Goal: Information Seeking & Learning: Learn about a topic

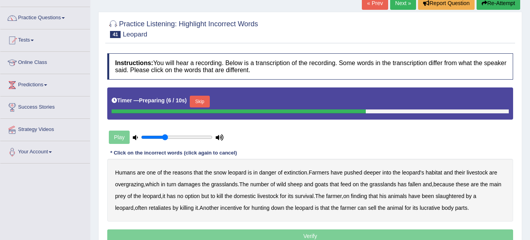
click at [296, 176] on div "Humans are one of the reasons that the snow leopard is in danger of extinction …" at bounding box center [310, 190] width 406 height 63
click at [300, 171] on b "extinction" at bounding box center [295, 173] width 23 height 6
click at [371, 174] on b "deeper" at bounding box center [372, 173] width 17 height 6
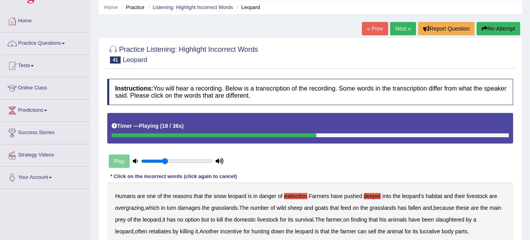
scroll to position [15, 0]
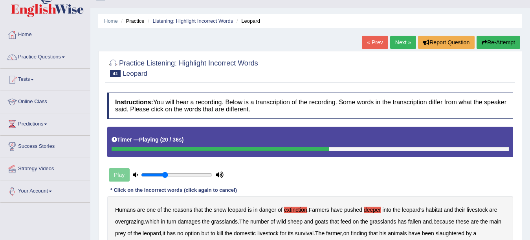
click at [412, 222] on b "fallen" at bounding box center [414, 222] width 13 height 6
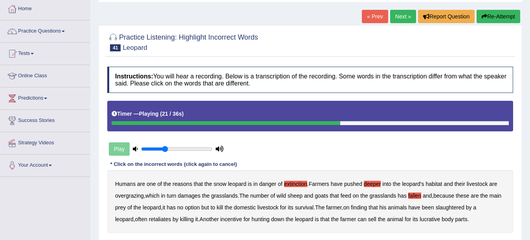
scroll to position [54, 0]
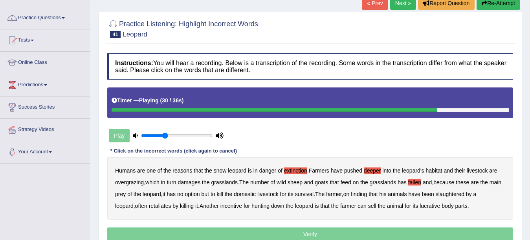
click at [464, 196] on b "slaughtered" at bounding box center [450, 194] width 29 height 6
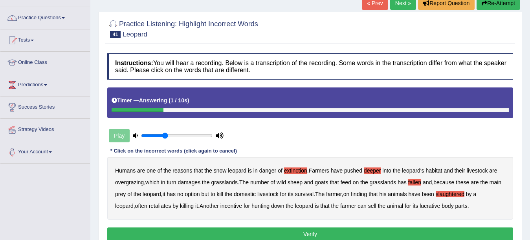
click at [430, 209] on b "lucrative" at bounding box center [430, 206] width 20 height 6
click at [420, 230] on button "Verify" at bounding box center [310, 234] width 406 height 13
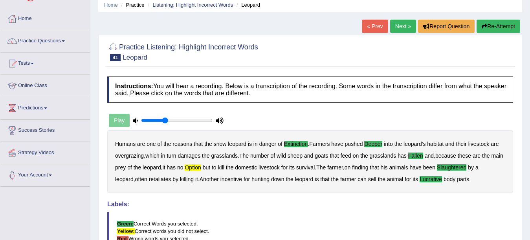
scroll to position [0, 0]
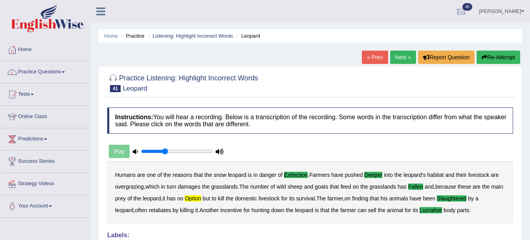
click at [396, 53] on link "Next »" at bounding box center [403, 57] width 26 height 13
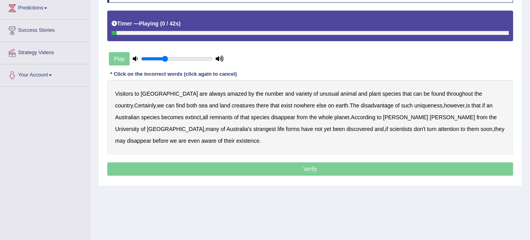
scroll to position [157, 0]
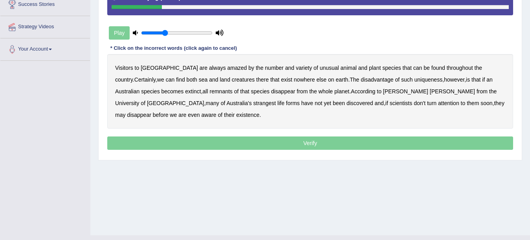
click at [227, 66] on b "amazed" at bounding box center [237, 68] width 20 height 6
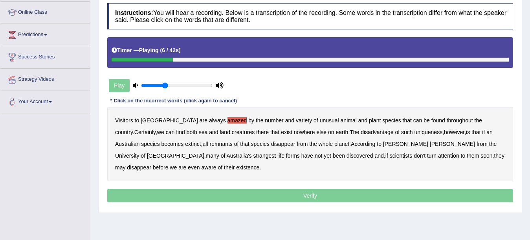
scroll to position [0, 0]
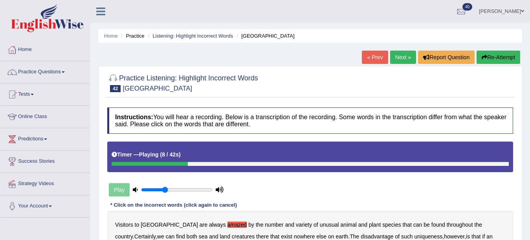
click at [484, 55] on icon "button" at bounding box center [484, 57] width 5 height 5
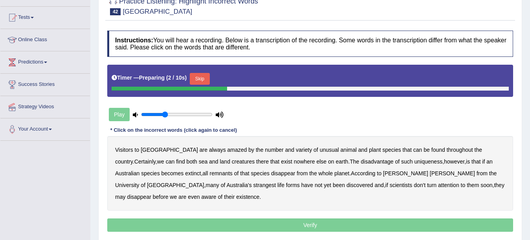
scroll to position [79, 0]
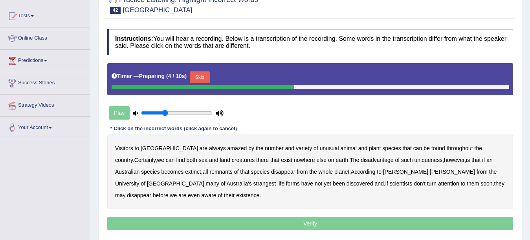
click at [201, 77] on button "Skip" at bounding box center [200, 77] width 20 height 12
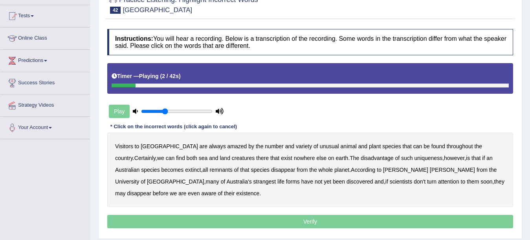
click at [227, 144] on b "amazed" at bounding box center [237, 146] width 20 height 6
click at [156, 155] on b "Certainly" at bounding box center [144, 158] width 21 height 6
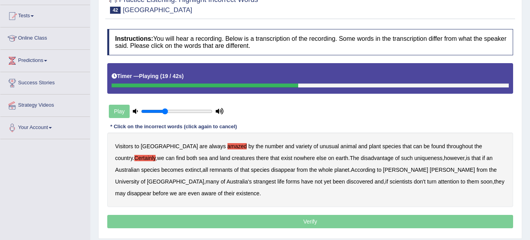
click at [361, 160] on b "disadvantage" at bounding box center [377, 158] width 33 height 6
click at [319, 172] on b "whole" at bounding box center [326, 170] width 15 height 6
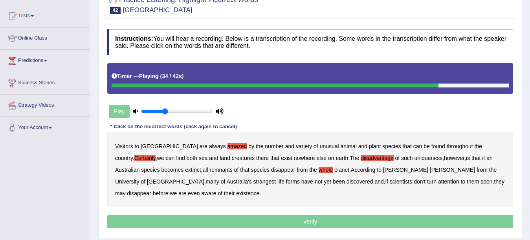
click at [253, 179] on b "strangest" at bounding box center [264, 182] width 23 height 6
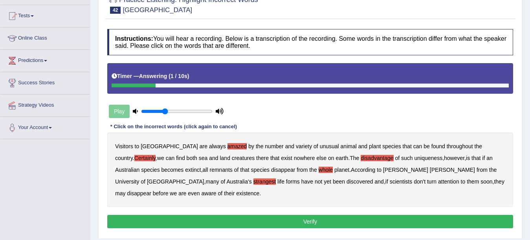
click at [181, 221] on button "Verify" at bounding box center [310, 221] width 406 height 13
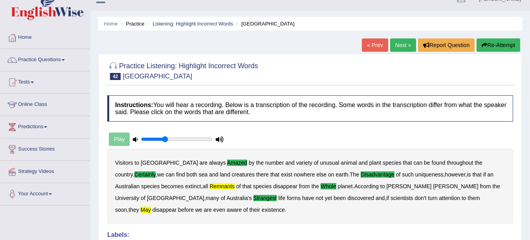
scroll to position [0, 0]
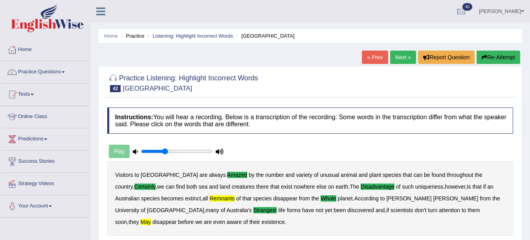
click at [391, 59] on link "Next »" at bounding box center [403, 57] width 26 height 13
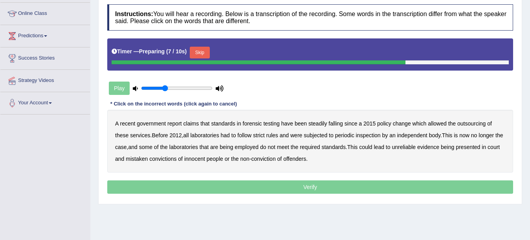
scroll to position [157, 0]
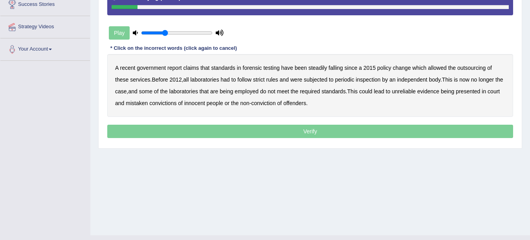
click at [193, 68] on b "claims" at bounding box center [191, 68] width 16 height 6
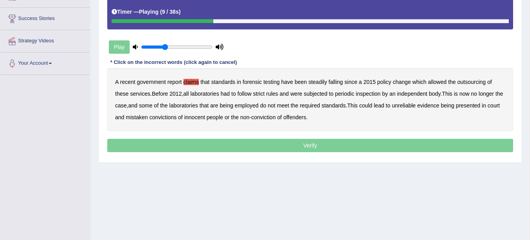
scroll to position [118, 0]
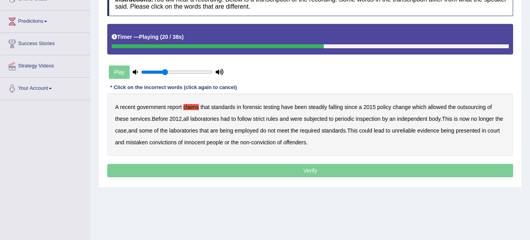
click at [276, 120] on b "rules" at bounding box center [272, 119] width 12 height 6
click at [253, 130] on b "employed" at bounding box center [247, 131] width 24 height 6
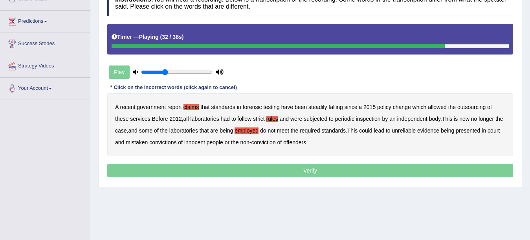
click at [416, 132] on b "unreliable" at bounding box center [404, 131] width 24 height 6
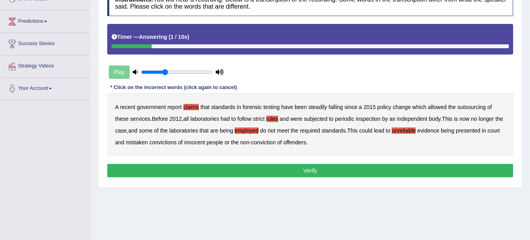
click at [301, 165] on button "Verify" at bounding box center [310, 170] width 406 height 13
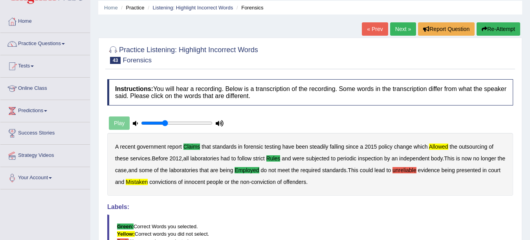
scroll to position [0, 0]
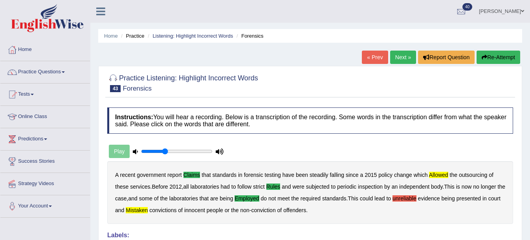
click at [396, 63] on link "Next »" at bounding box center [403, 57] width 26 height 13
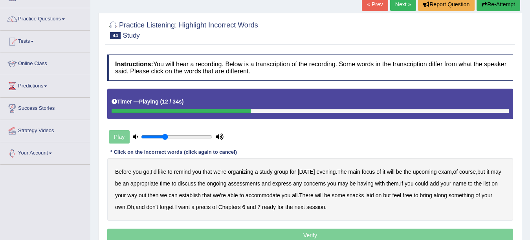
scroll to position [39, 0]
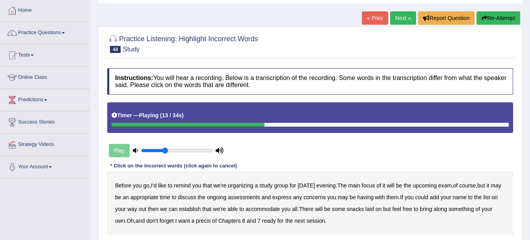
click at [498, 22] on button "Re-Attempt" at bounding box center [498, 17] width 44 height 13
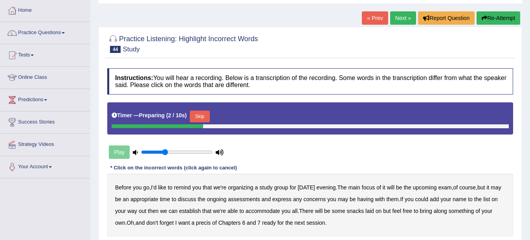
drag, startPoint x: 207, startPoint y: 106, endPoint x: 205, endPoint y: 114, distance: 7.7
click at [205, 114] on div "Timer — Preparing ( 2 / 10s ) Skip" at bounding box center [310, 119] width 406 height 32
click at [205, 114] on button "Skip" at bounding box center [200, 117] width 20 height 12
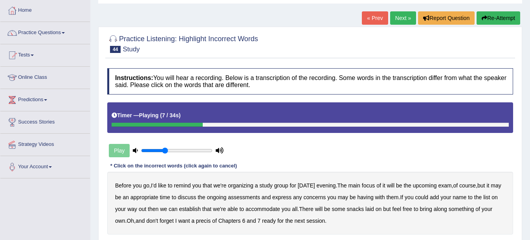
click at [375, 183] on b "focus" at bounding box center [368, 186] width 13 height 6
click at [158, 200] on b "appropriate" at bounding box center [144, 197] width 28 height 6
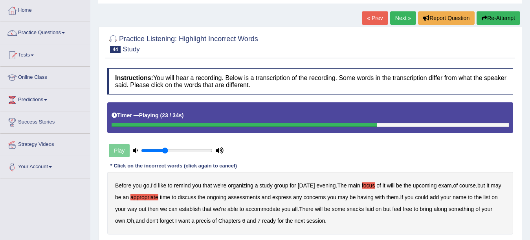
click at [194, 214] on div "Before you go , I'd like to remind you that we're organizing a study group for …" at bounding box center [310, 203] width 406 height 63
click at [196, 210] on b "establish" at bounding box center [190, 209] width 22 height 6
click at [401, 207] on b "feel" at bounding box center [396, 209] width 9 height 6
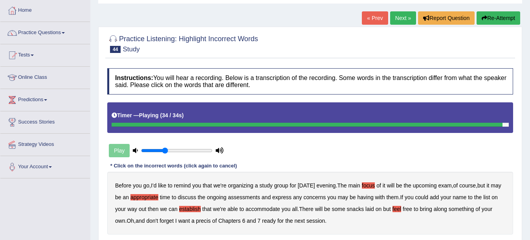
click at [401, 207] on b "feel" at bounding box center [396, 209] width 9 height 6
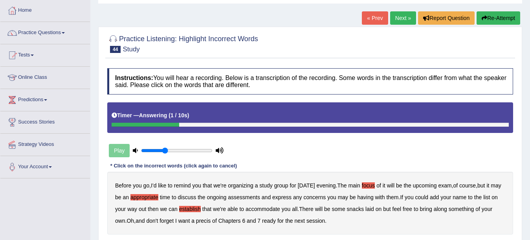
click at [209, 223] on b "precis" at bounding box center [203, 221] width 15 height 6
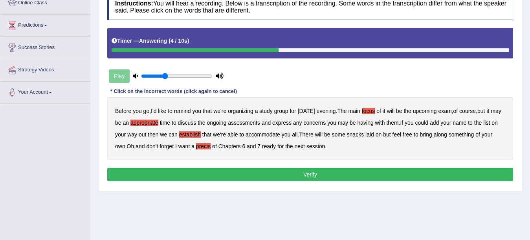
scroll to position [118, 0]
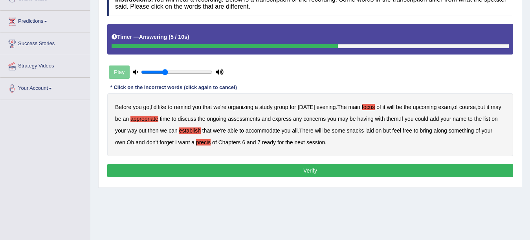
click at [320, 167] on button "Verify" at bounding box center [310, 170] width 406 height 13
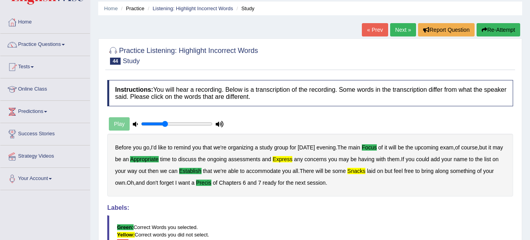
scroll to position [0, 0]
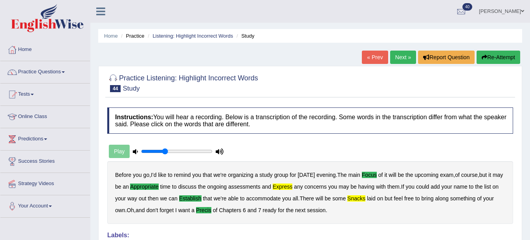
click at [395, 57] on link "Next »" at bounding box center [403, 57] width 26 height 13
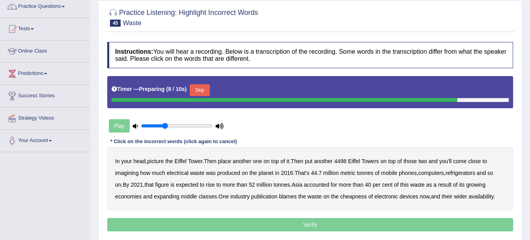
scroll to position [118, 0]
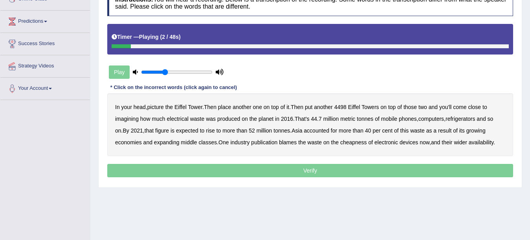
click at [139, 110] on b "head" at bounding box center [140, 107] width 12 height 6
click at [179, 107] on b "Eiffel" at bounding box center [180, 107] width 12 height 6
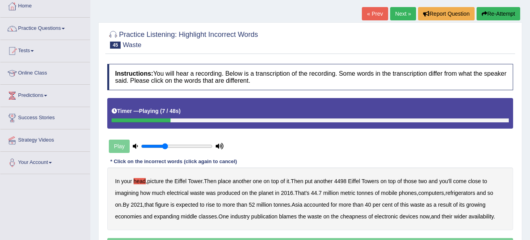
scroll to position [39, 0]
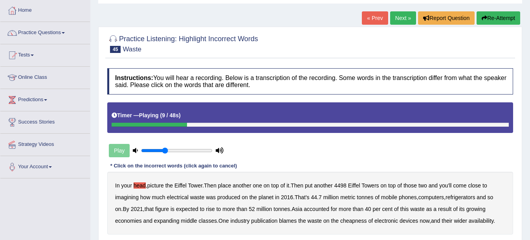
click at [490, 22] on button "Re-Attempt" at bounding box center [498, 17] width 44 height 13
click at [502, 21] on button "Re-Attempt" at bounding box center [498, 17] width 44 height 13
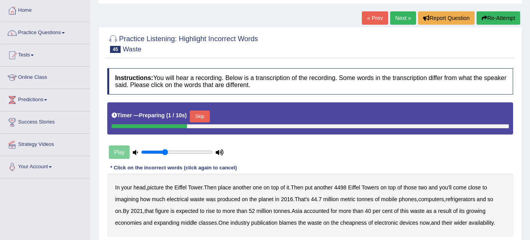
click at [197, 120] on button "Skip" at bounding box center [200, 117] width 20 height 12
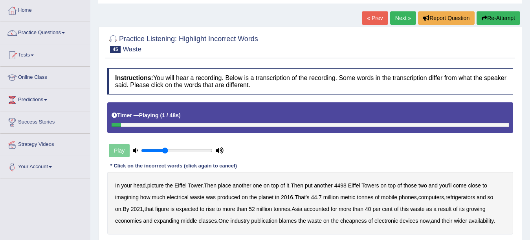
click at [136, 188] on b "head" at bounding box center [140, 186] width 12 height 6
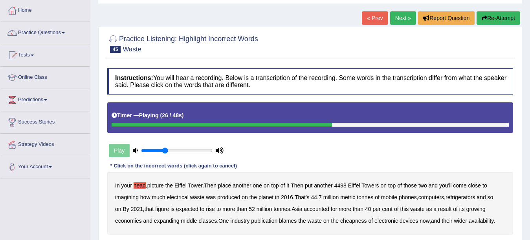
click at [433, 198] on b "computers" at bounding box center [431, 197] width 26 height 6
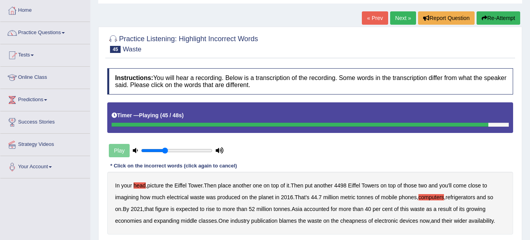
click at [355, 221] on b "cheapness" at bounding box center [353, 221] width 27 height 6
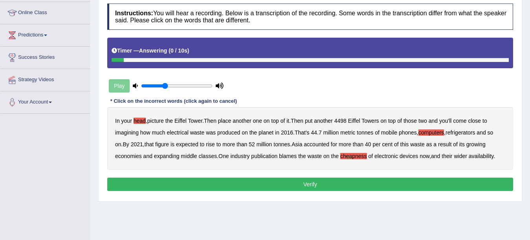
scroll to position [118, 0]
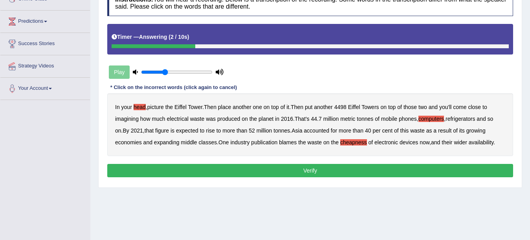
click at [421, 173] on button "Verify" at bounding box center [310, 170] width 406 height 13
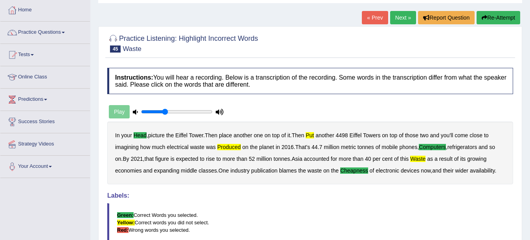
scroll to position [39, 0]
click at [397, 17] on link "Next »" at bounding box center [403, 17] width 26 height 13
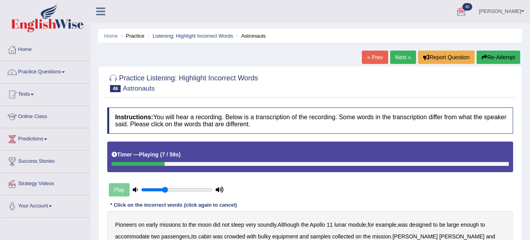
click at [502, 61] on button "Re-Attempt" at bounding box center [498, 57] width 44 height 13
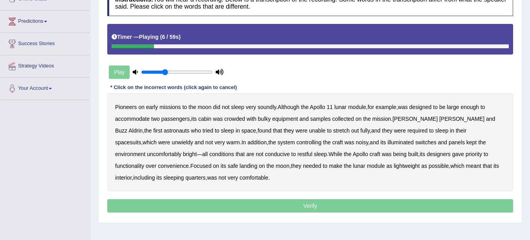
click at [269, 108] on b "soundly" at bounding box center [267, 107] width 18 height 6
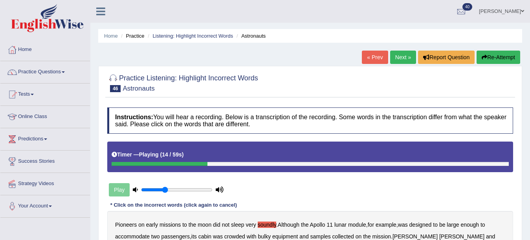
click at [487, 64] on button "Re-Attempt" at bounding box center [498, 57] width 44 height 13
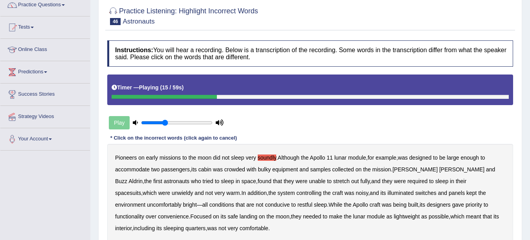
scroll to position [99, 0]
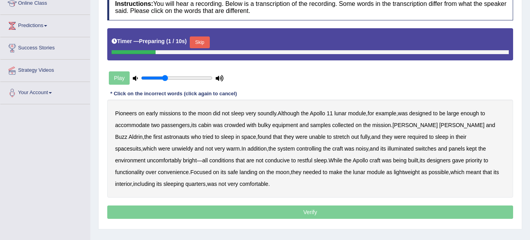
scroll to position [99, 0]
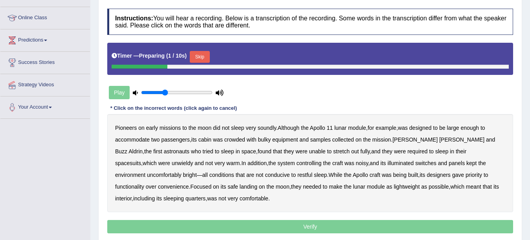
click at [263, 116] on div "Pioneers on early missions to the moon did not sleep very soundly . Although th…" at bounding box center [310, 163] width 406 height 98
click at [268, 130] on b "soundly" at bounding box center [267, 128] width 18 height 6
click at [208, 53] on button "Skip" at bounding box center [200, 57] width 20 height 12
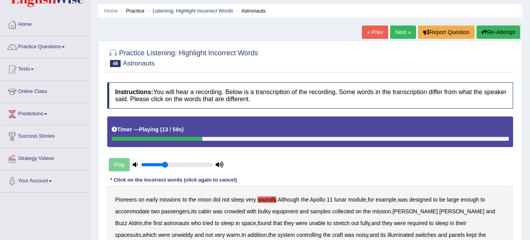
scroll to position [0, 0]
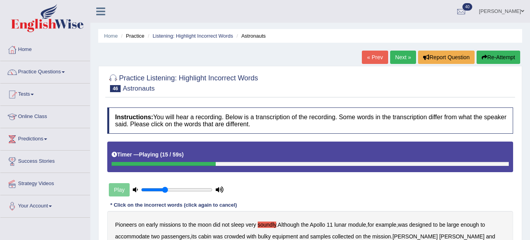
click at [501, 50] on div "Home Practice Listening: Highlight Incorrect Words Astronauts « Prev Next » Rep…" at bounding box center [310, 196] width 440 height 393
click at [499, 57] on button "Re-Attempt" at bounding box center [498, 57] width 44 height 13
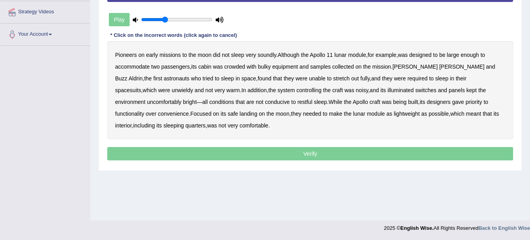
scroll to position [172, 0]
click at [270, 58] on b "soundly" at bounding box center [267, 55] width 18 height 6
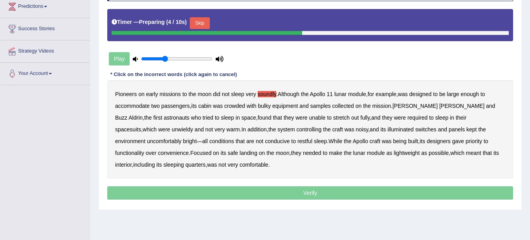
click at [200, 22] on button "Skip" at bounding box center [200, 23] width 20 height 12
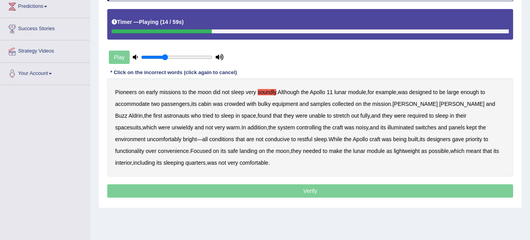
click at [331, 104] on b "samples" at bounding box center [320, 104] width 20 height 6
click at [193, 125] on b "unwieldy" at bounding box center [182, 128] width 21 height 6
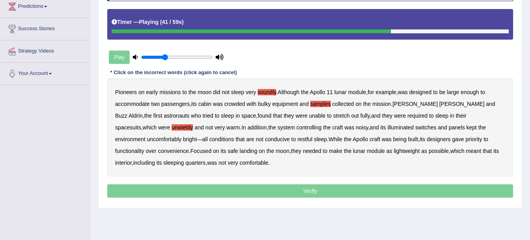
click at [209, 141] on b "conditions" at bounding box center [221, 139] width 25 height 6
click at [189, 148] on b "convenience" at bounding box center [173, 151] width 31 height 6
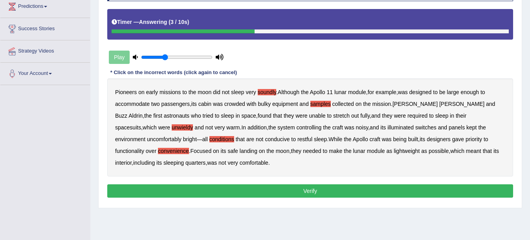
click at [240, 162] on b "comfortable" at bounding box center [254, 163] width 29 height 6
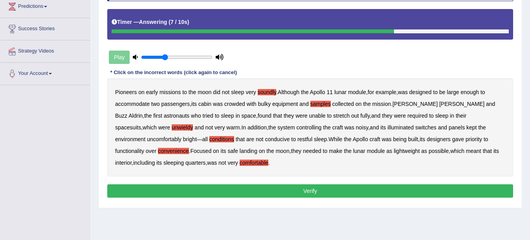
click at [273, 193] on button "Verify" at bounding box center [310, 191] width 406 height 13
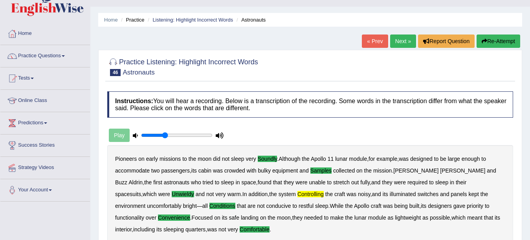
scroll to position [15, 0]
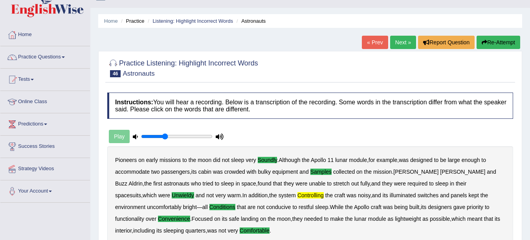
click at [405, 44] on link "Next »" at bounding box center [403, 42] width 26 height 13
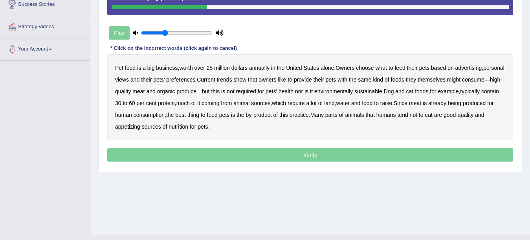
click at [465, 70] on b "advertising" at bounding box center [468, 68] width 27 height 6
click at [256, 93] on b "required" at bounding box center [246, 91] width 20 height 6
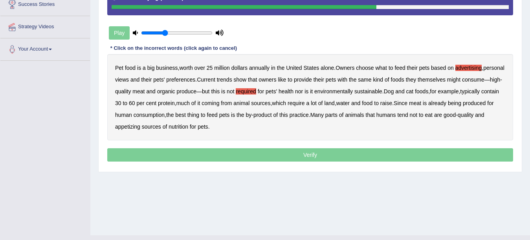
click at [219, 104] on b "coming" at bounding box center [211, 103] width 18 height 6
click at [309, 114] on b "practice" at bounding box center [299, 115] width 19 height 6
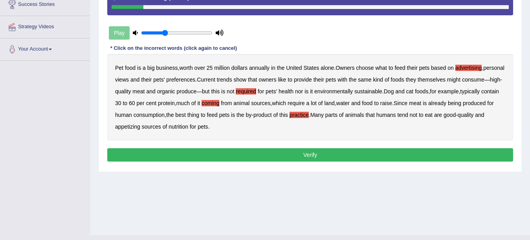
click at [140, 125] on b "appetizing" at bounding box center [127, 127] width 25 height 6
click at [205, 157] on button "Verify" at bounding box center [310, 154] width 406 height 13
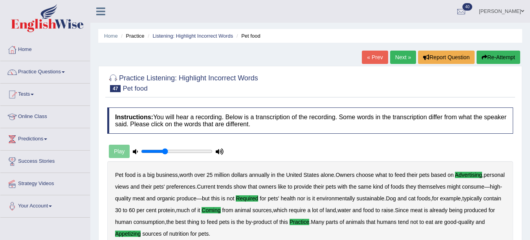
click at [399, 57] on link "Next »" at bounding box center [403, 57] width 26 height 13
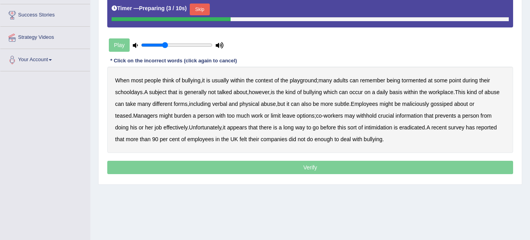
scroll to position [133, 0]
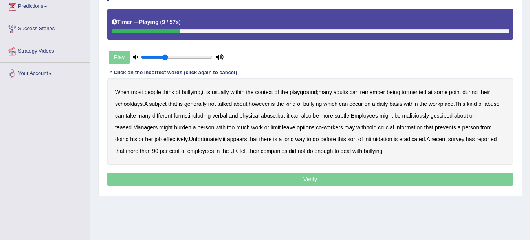
click at [414, 92] on b "tormented" at bounding box center [413, 92] width 25 height 6
click at [359, 103] on b "occur" at bounding box center [355, 104] width 13 height 6
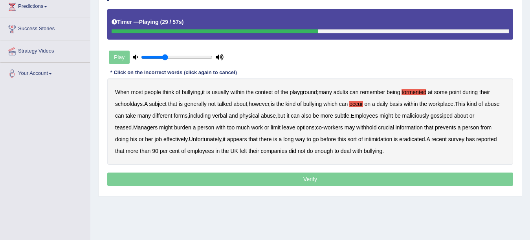
click at [366, 115] on b "Employees" at bounding box center [364, 116] width 27 height 6
click at [435, 126] on b "prevents" at bounding box center [445, 128] width 21 height 6
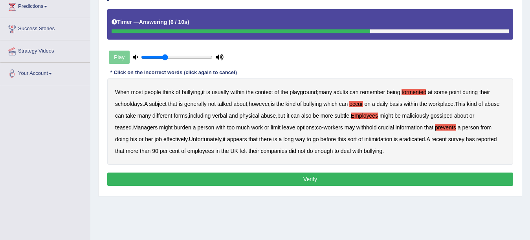
click at [336, 184] on button "Verify" at bounding box center [310, 179] width 406 height 13
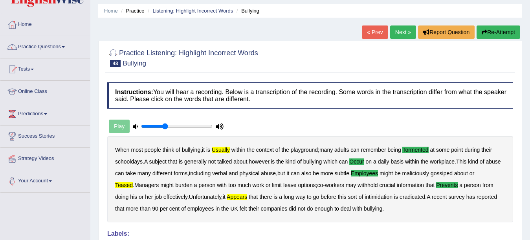
scroll to position [0, 0]
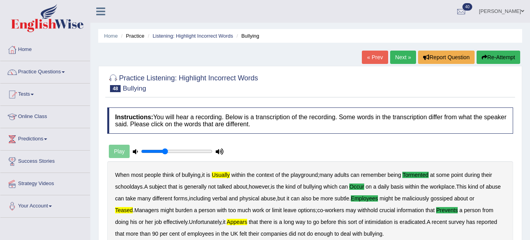
click at [391, 59] on link "Next »" at bounding box center [403, 57] width 26 height 13
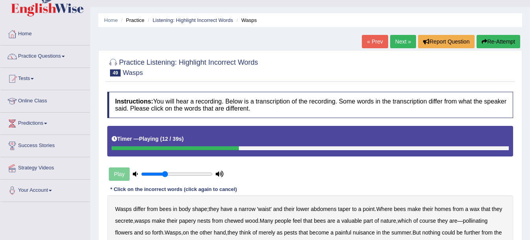
scroll to position [15, 0]
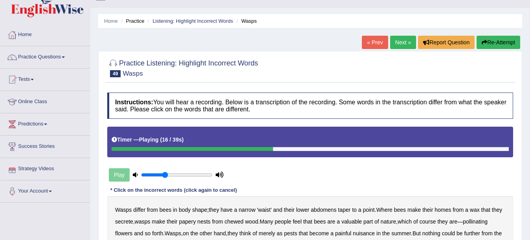
click at [502, 37] on button "Re-Attempt" at bounding box center [498, 42] width 44 height 13
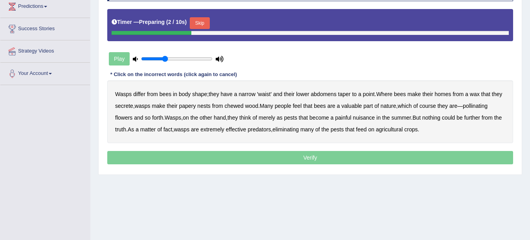
click at [207, 24] on button "Skip" at bounding box center [200, 23] width 20 height 12
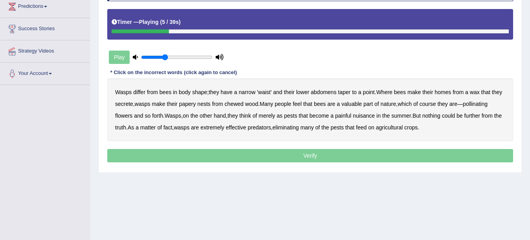
click at [245, 94] on b "narrow" at bounding box center [246, 92] width 17 height 6
click at [133, 106] on b "secrete" at bounding box center [124, 104] width 18 height 6
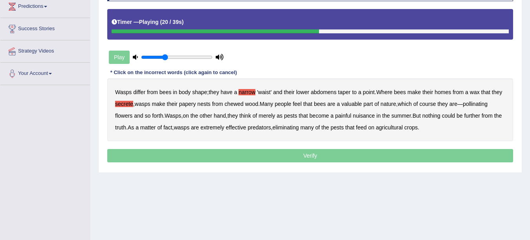
click at [357, 106] on b "valuable" at bounding box center [351, 104] width 20 height 6
click at [250, 115] on b "think" at bounding box center [245, 116] width 12 height 6
click at [270, 115] on b "merely" at bounding box center [266, 116] width 16 height 6
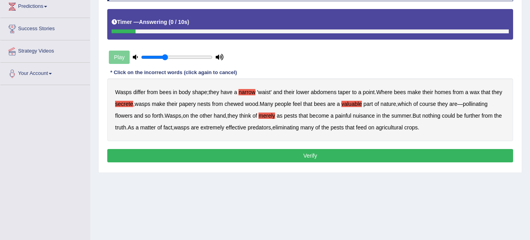
click at [320, 152] on button "Verify" at bounding box center [310, 155] width 406 height 13
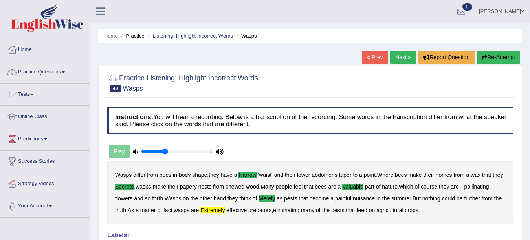
click at [401, 55] on link "Next »" at bounding box center [403, 57] width 26 height 13
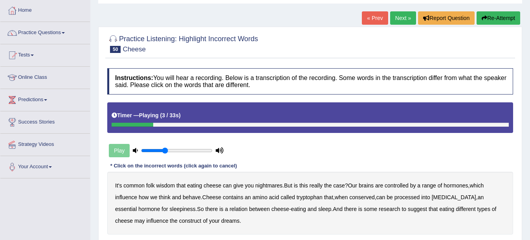
scroll to position [79, 0]
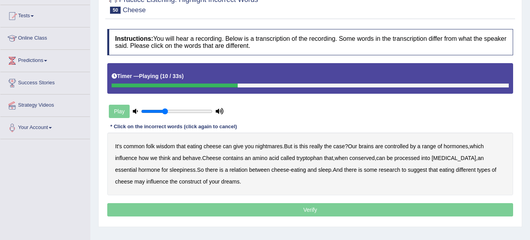
click at [383, 147] on b "are" at bounding box center [379, 146] width 8 height 6
click at [394, 147] on b "controlled" at bounding box center [397, 146] width 24 height 6
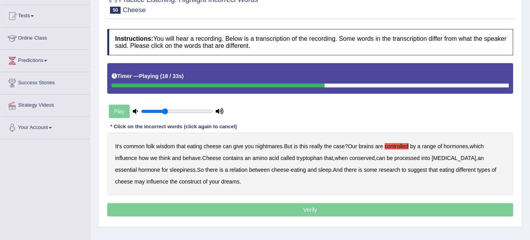
click at [314, 157] on b "tryptophan" at bounding box center [310, 158] width 26 height 6
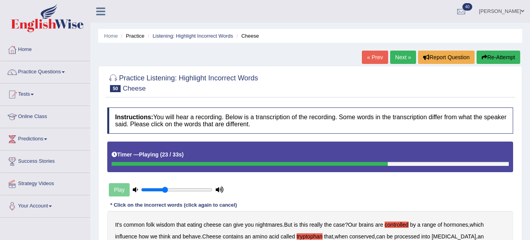
click at [501, 54] on button "Re-Attempt" at bounding box center [498, 57] width 44 height 13
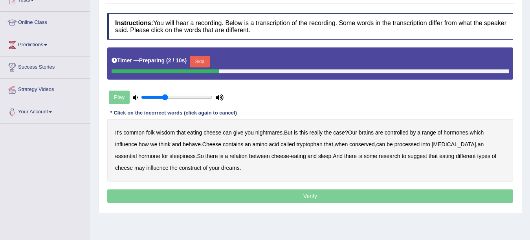
scroll to position [93, 0]
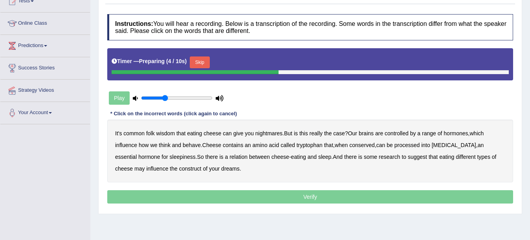
click at [198, 62] on button "Skip" at bounding box center [200, 63] width 20 height 12
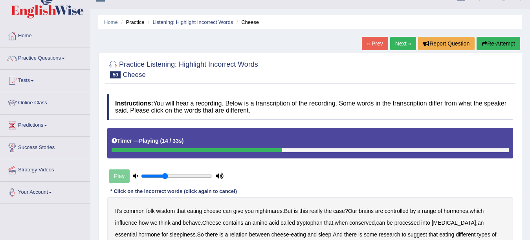
scroll to position [0, 0]
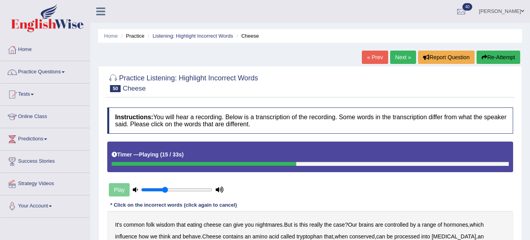
click at [496, 57] on button "Re-Attempt" at bounding box center [498, 57] width 44 height 13
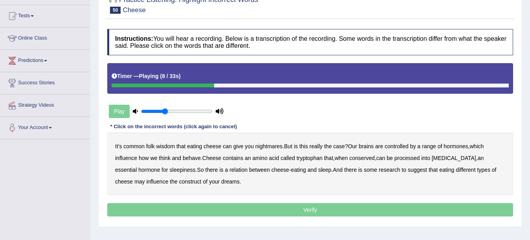
click at [403, 148] on b "controlled" at bounding box center [397, 146] width 24 height 6
click at [315, 158] on b "tryptophan" at bounding box center [310, 158] width 26 height 6
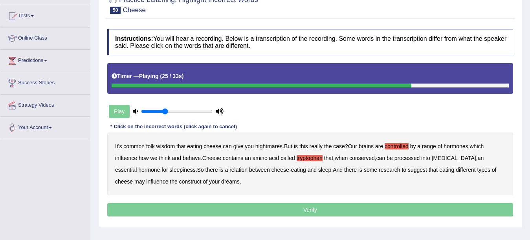
click at [229, 168] on b "relation" at bounding box center [238, 170] width 18 height 6
click at [408, 169] on b "suggest" at bounding box center [417, 170] width 19 height 6
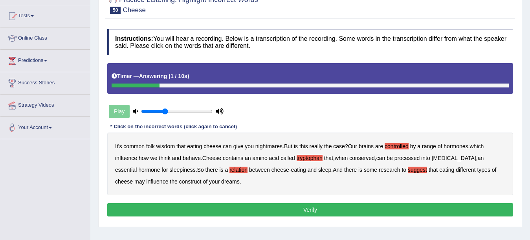
click at [179, 181] on b "construct" at bounding box center [190, 182] width 22 height 6
click at [181, 207] on button "Verify" at bounding box center [310, 209] width 406 height 13
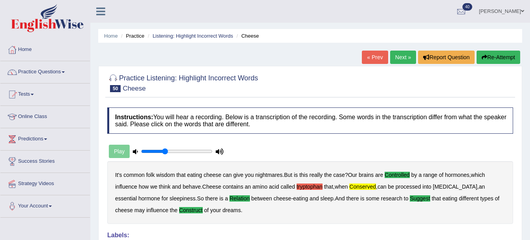
click at [401, 52] on link "Next »" at bounding box center [403, 57] width 26 height 13
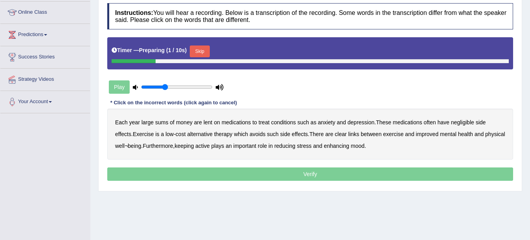
scroll to position [118, 0]
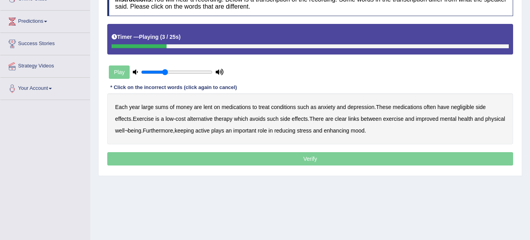
click at [163, 105] on b "sums" at bounding box center [161, 107] width 13 height 6
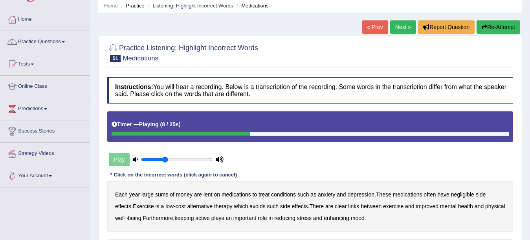
scroll to position [15, 0]
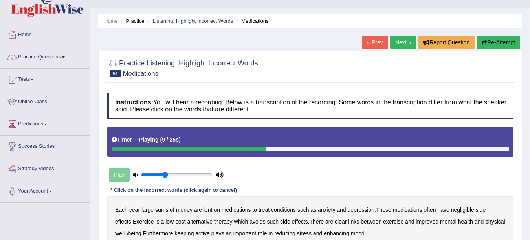
click at [498, 41] on button "Re-Attempt" at bounding box center [498, 42] width 44 height 13
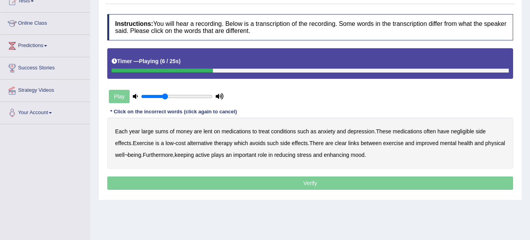
click at [204, 133] on b "lent" at bounding box center [207, 131] width 9 height 6
click at [453, 130] on b "negligible" at bounding box center [462, 131] width 23 height 6
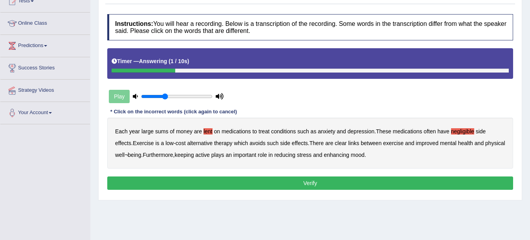
click at [295, 158] on b "reducing" at bounding box center [284, 155] width 21 height 6
click at [307, 189] on button "Verify" at bounding box center [310, 183] width 406 height 13
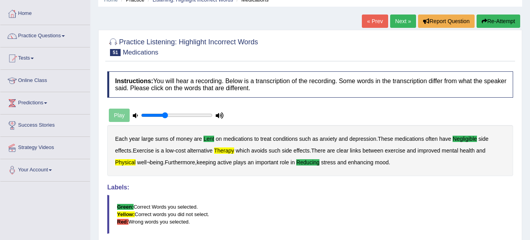
scroll to position [15, 0]
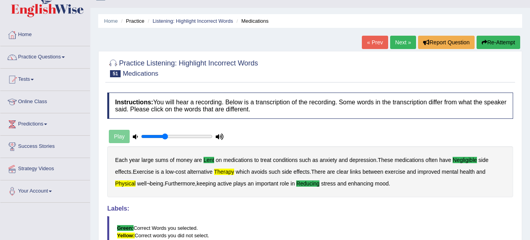
click at [393, 41] on link "Next »" at bounding box center [403, 42] width 26 height 13
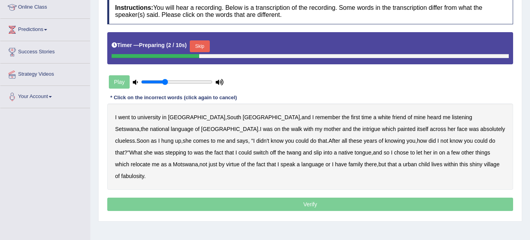
scroll to position [118, 0]
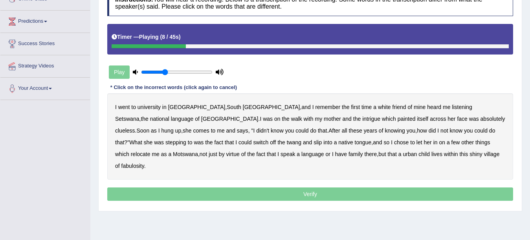
click at [397, 111] on div "I went to university in [GEOGRAPHIC_DATA] , [GEOGRAPHIC_DATA] , and I remember …" at bounding box center [310, 136] width 406 height 86
click at [452, 108] on b "listening" at bounding box center [462, 107] width 20 height 6
click at [291, 120] on b "walk" at bounding box center [296, 119] width 11 height 6
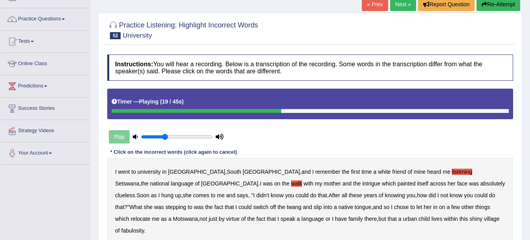
scroll to position [39, 0]
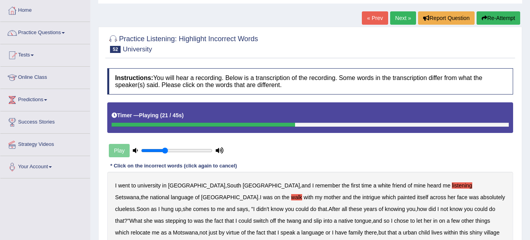
click at [499, 24] on button "Re-Attempt" at bounding box center [498, 17] width 44 height 13
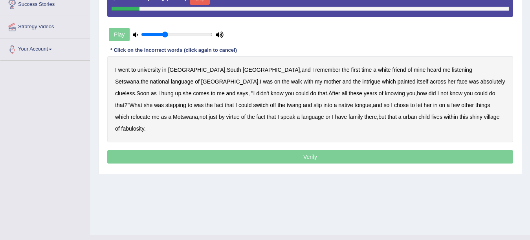
scroll to position [172, 0]
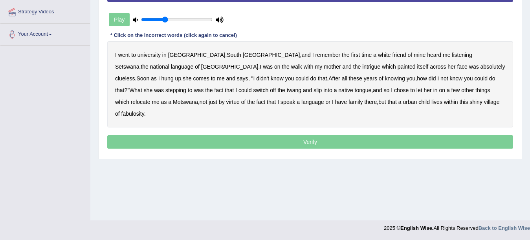
click at [452, 57] on b "listening" at bounding box center [462, 55] width 20 height 6
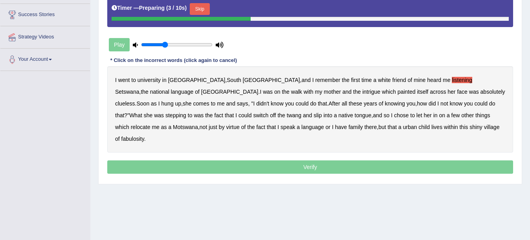
scroll to position [133, 0]
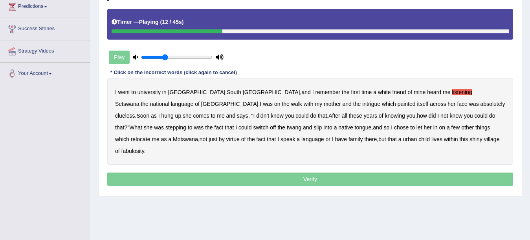
click at [291, 104] on b "walk" at bounding box center [296, 104] width 11 height 6
click at [135, 113] on b "clueless" at bounding box center [125, 116] width 20 height 6
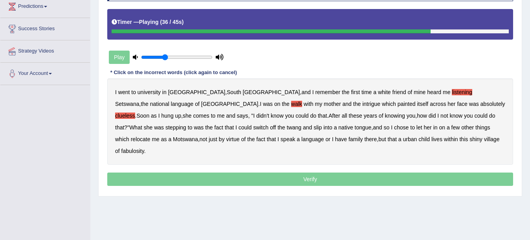
click at [150, 136] on b "relocate" at bounding box center [141, 139] width 20 height 6
click at [403, 139] on b "urban" at bounding box center [410, 139] width 14 height 6
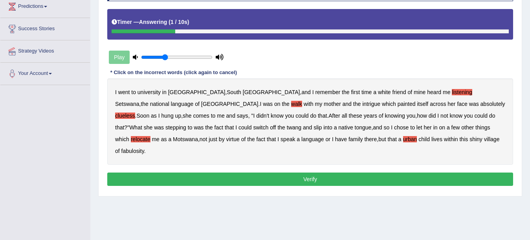
click at [378, 173] on button "Verify" at bounding box center [310, 179] width 406 height 13
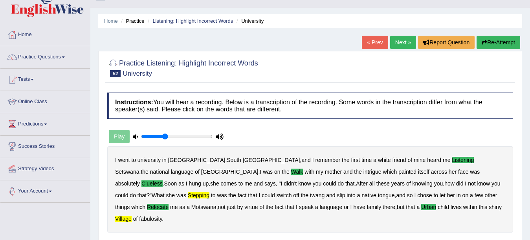
scroll to position [5, 0]
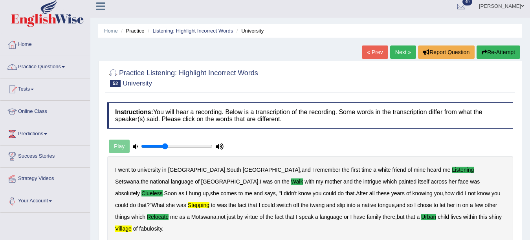
click at [399, 152] on div "Instructions: You will hear a recording. Below is a transcription of the record…" at bounding box center [310, 231] width 410 height 264
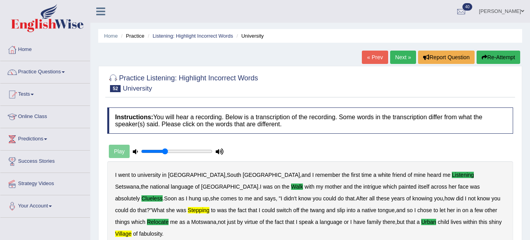
click at [407, 59] on link "Next »" at bounding box center [403, 57] width 26 height 13
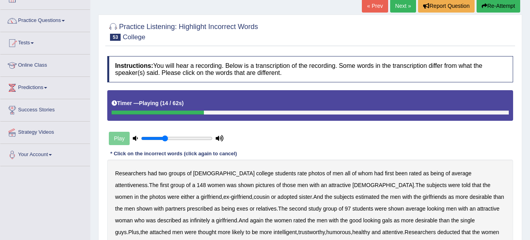
scroll to position [39, 0]
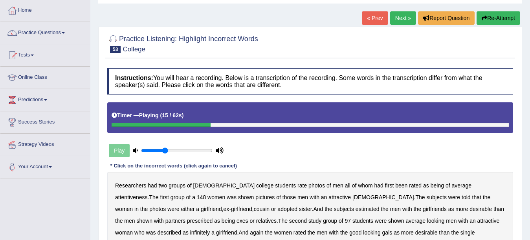
click at [500, 21] on button "Re-Attempt" at bounding box center [498, 17] width 44 height 13
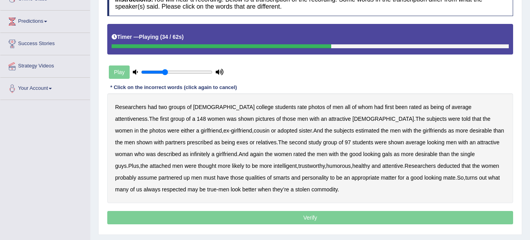
scroll to position [79, 0]
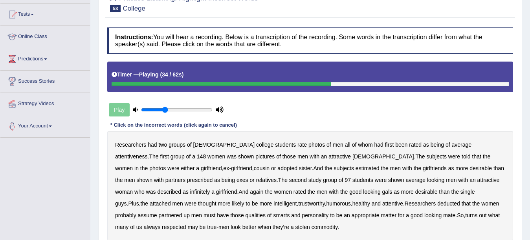
click at [411, 128] on div "Instructions: You will hear a recording. Below is a transcription of the record…" at bounding box center [310, 146] width 410 height 245
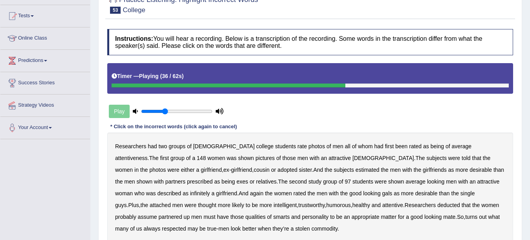
scroll to position [39, 0]
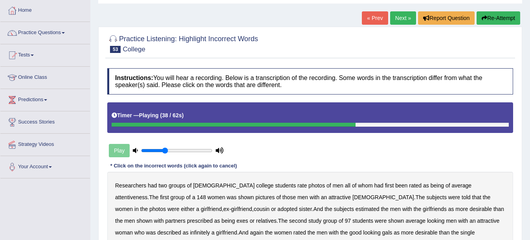
click at [504, 19] on button "Re-Attempt" at bounding box center [498, 17] width 44 height 13
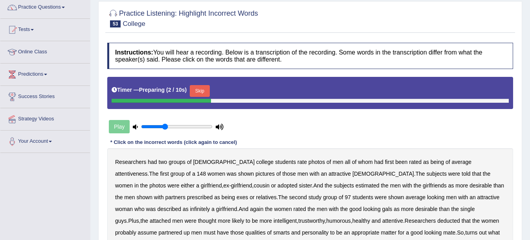
scroll to position [79, 0]
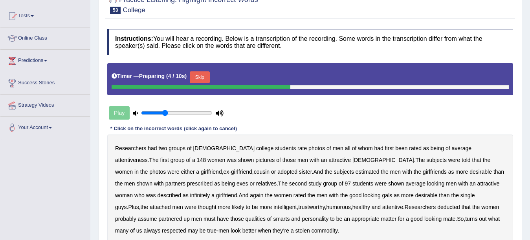
click at [206, 76] on button "Skip" at bounding box center [200, 77] width 20 height 12
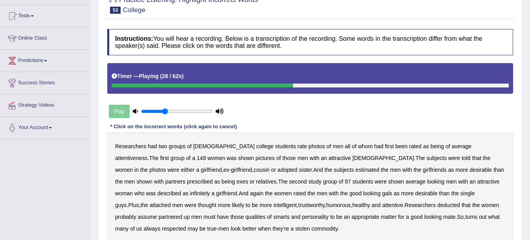
click at [213, 179] on b "prescribed" at bounding box center [200, 182] width 26 height 6
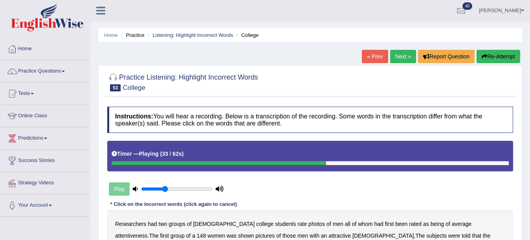
scroll to position [0, 0]
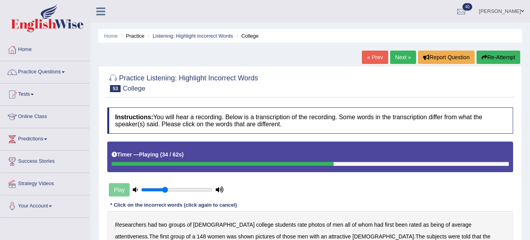
click at [502, 53] on button "Re-Attempt" at bounding box center [498, 57] width 44 height 13
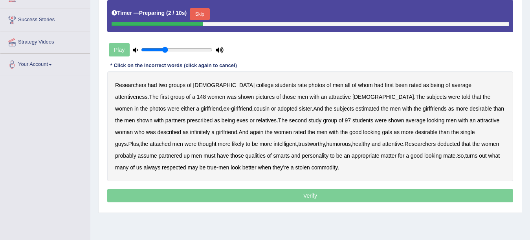
click at [201, 11] on button "Skip" at bounding box center [200, 14] width 20 height 12
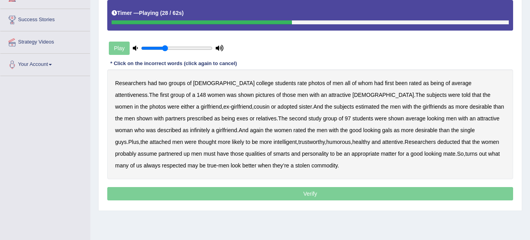
click at [213, 115] on b "prescribed" at bounding box center [200, 118] width 26 height 6
click at [210, 127] on b "infinitely" at bounding box center [200, 130] width 20 height 6
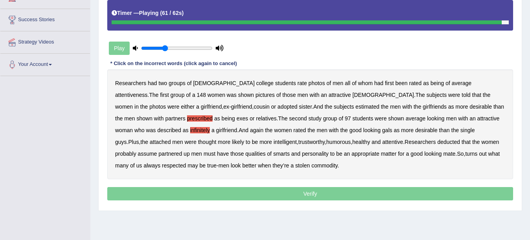
click at [186, 163] on b "respected" at bounding box center [174, 166] width 24 height 6
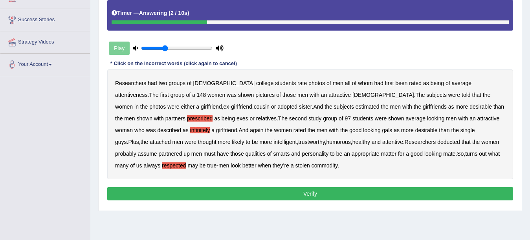
click at [295, 165] on b "stolen" at bounding box center [302, 166] width 15 height 6
click at [186, 163] on b "respected" at bounding box center [174, 166] width 24 height 6
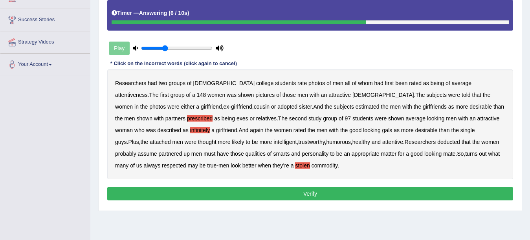
click at [417, 189] on button "Verify" at bounding box center [310, 193] width 406 height 13
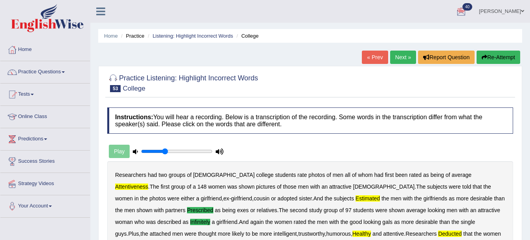
click at [403, 57] on link "Next »" at bounding box center [403, 57] width 26 height 13
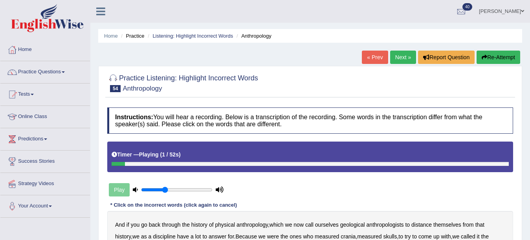
click at [378, 63] on link "« Prev" at bounding box center [375, 57] width 26 height 13
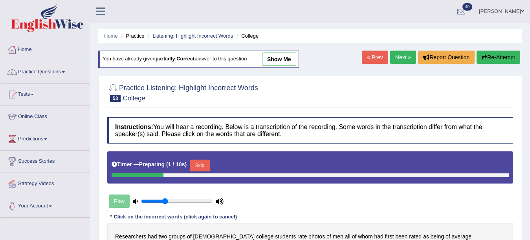
click at [401, 57] on link "Next »" at bounding box center [403, 57] width 26 height 13
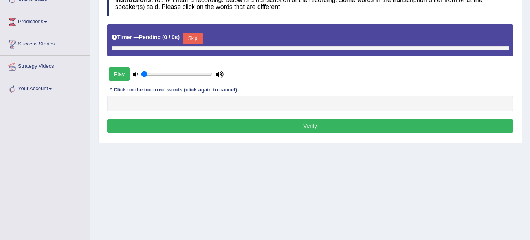
scroll to position [118, 0]
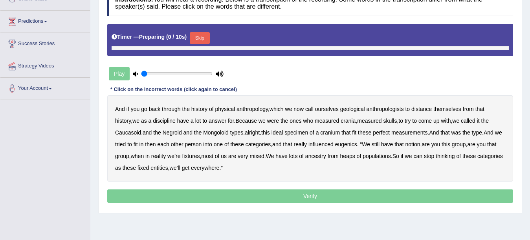
type input "0.35"
click at [200, 33] on button "Skip" at bounding box center [200, 38] width 20 height 12
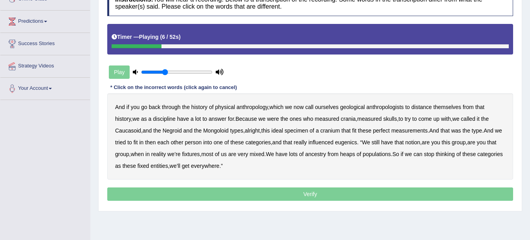
click at [353, 108] on b "geological" at bounding box center [352, 107] width 25 height 6
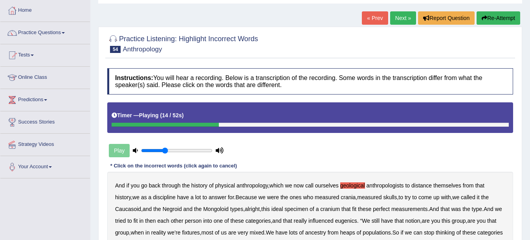
scroll to position [79, 0]
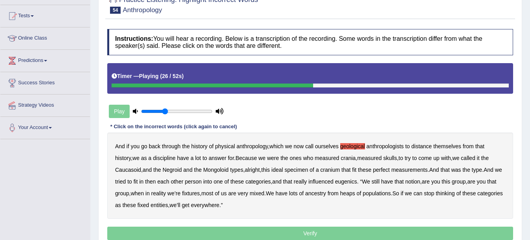
click at [259, 174] on div "And if you go back through the history of physical anthropology , which we now …" at bounding box center [310, 176] width 406 height 86
click at [258, 171] on b "alright" at bounding box center [252, 170] width 15 height 6
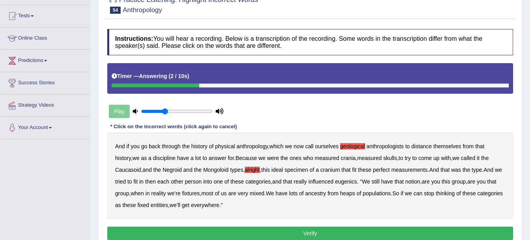
click at [219, 205] on b "everywhere" at bounding box center [205, 205] width 28 height 6
click at [253, 236] on button "Verify" at bounding box center [310, 233] width 406 height 13
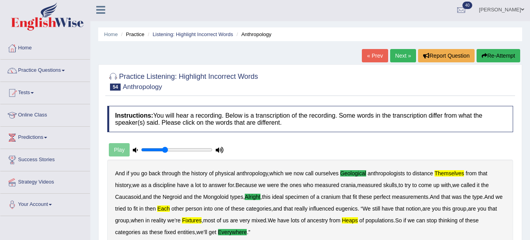
scroll to position [0, 0]
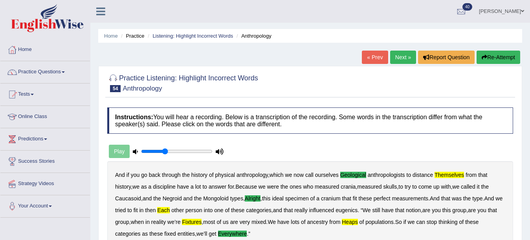
click at [401, 58] on link "Next »" at bounding box center [403, 57] width 26 height 13
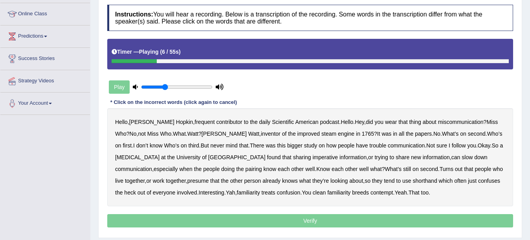
scroll to position [79, 0]
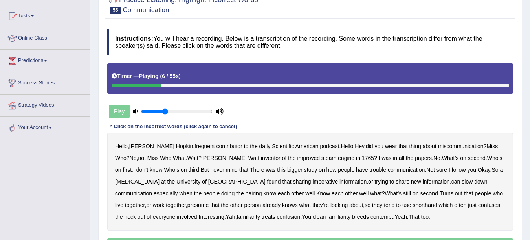
click at [277, 63] on div "Instructions: You will hear a recording. Below is a transcription of the record…" at bounding box center [310, 141] width 410 height 233
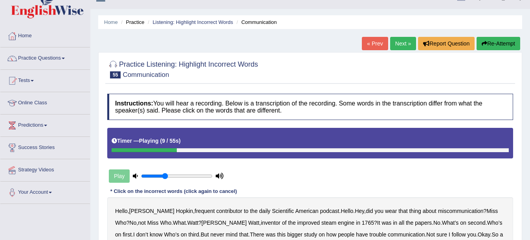
scroll to position [0, 0]
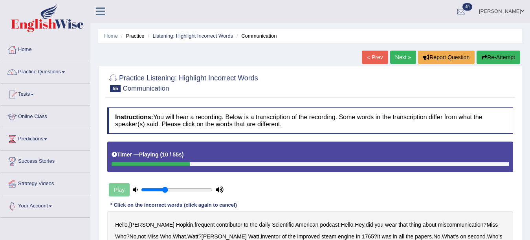
click at [510, 65] on div "« Prev Next » Report Question Re-Attempt" at bounding box center [442, 58] width 160 height 15
click at [511, 53] on button "Re-Attempt" at bounding box center [498, 57] width 44 height 13
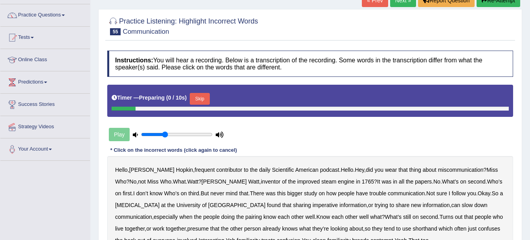
scroll to position [79, 0]
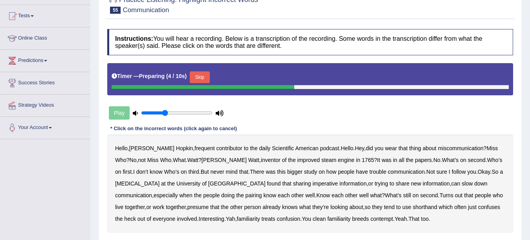
click at [216, 147] on b "contributor" at bounding box center [229, 148] width 26 height 6
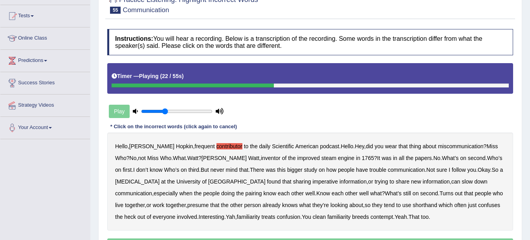
click at [287, 172] on b "bigger" at bounding box center [294, 170] width 15 height 6
click at [312, 183] on b "imperative" at bounding box center [325, 182] width 26 height 6
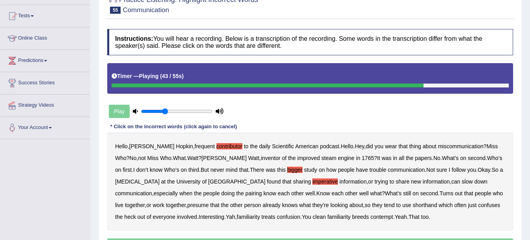
click at [123, 202] on b "live" at bounding box center [119, 205] width 8 height 6
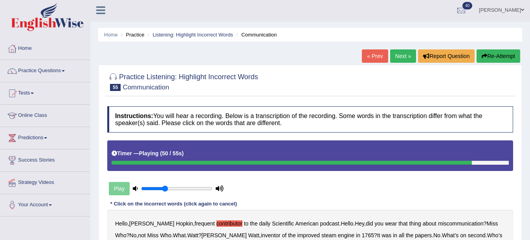
scroll to position [0, 0]
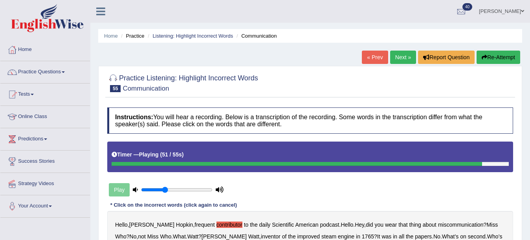
click at [491, 61] on button "Re-Attempt" at bounding box center [498, 57] width 44 height 13
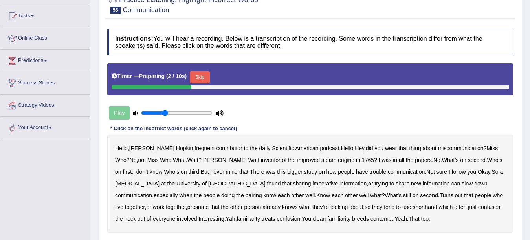
click at [216, 146] on b "contributor" at bounding box center [229, 148] width 26 height 6
click at [202, 79] on button "Skip" at bounding box center [200, 77] width 20 height 12
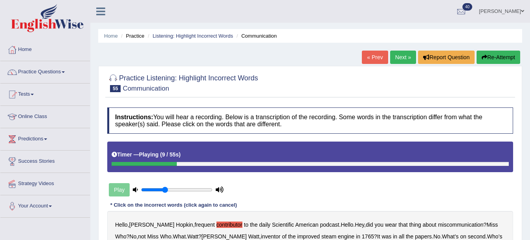
click at [500, 50] on div "Home Practice Listening: Highlight Incorrect Words Communication « Prev Next » …" at bounding box center [310, 196] width 440 height 393
click at [495, 57] on button "Re-Attempt" at bounding box center [498, 57] width 44 height 13
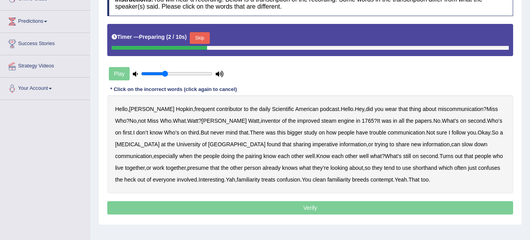
click at [198, 37] on button "Skip" at bounding box center [200, 38] width 20 height 12
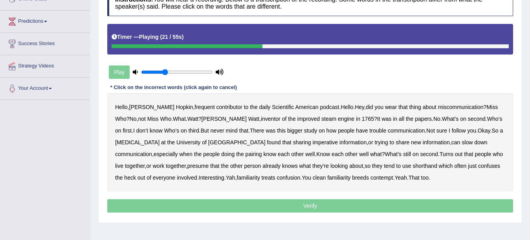
click at [287, 130] on b "bigger" at bounding box center [294, 131] width 15 height 6
click at [273, 148] on div "Hello , [PERSON_NAME] , frequent contributor to the daily Scientific American p…" at bounding box center [310, 142] width 406 height 98
click at [312, 143] on b "imperative" at bounding box center [325, 142] width 26 height 6
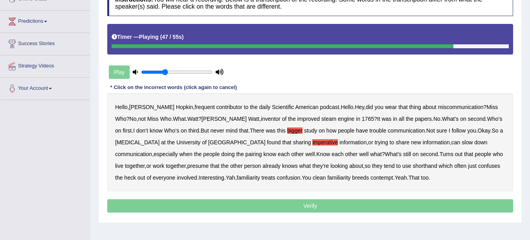
click at [187, 165] on b "presume" at bounding box center [197, 166] width 21 height 6
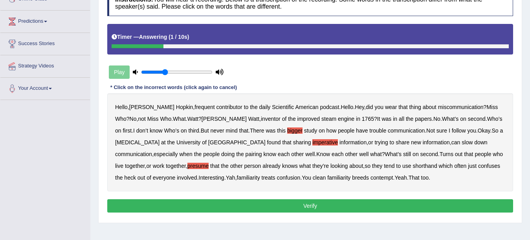
click at [185, 205] on button "Verify" at bounding box center [310, 206] width 406 height 13
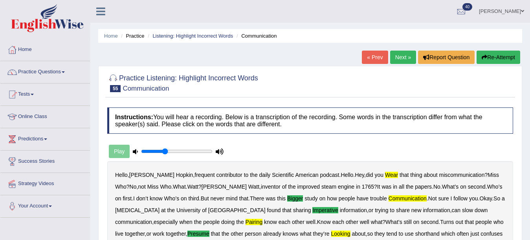
click at [398, 59] on link "Next »" at bounding box center [403, 57] width 26 height 13
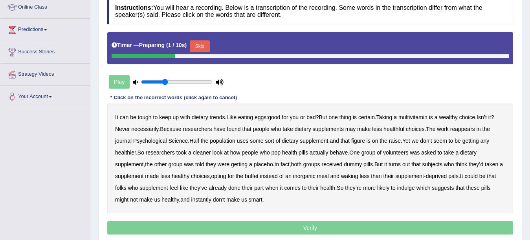
scroll to position [157, 0]
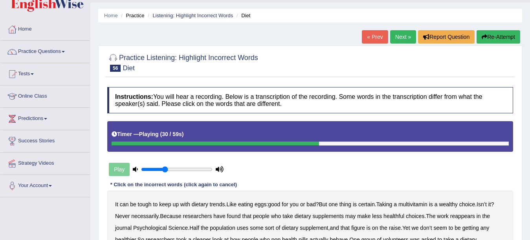
scroll to position [0, 0]
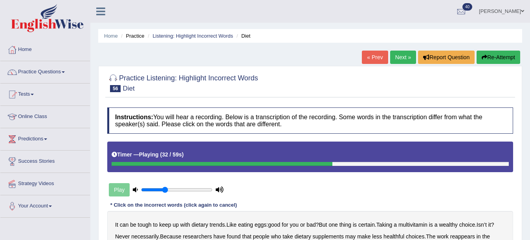
click at [507, 58] on button "Re-Attempt" at bounding box center [498, 57] width 44 height 13
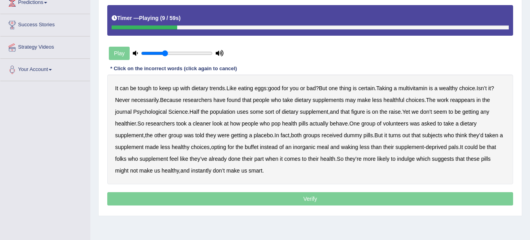
click at [451, 86] on b "wealthy" at bounding box center [448, 88] width 18 height 6
click at [206, 125] on b "cleaner" at bounding box center [202, 124] width 18 height 6
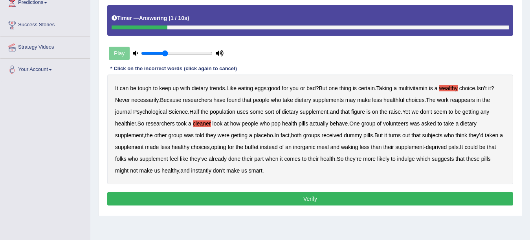
click at [198, 172] on b "instantly" at bounding box center [201, 171] width 20 height 6
click at [227, 200] on button "Verify" at bounding box center [310, 198] width 406 height 13
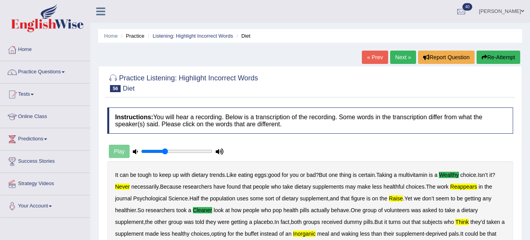
click at [404, 58] on link "Next »" at bounding box center [403, 57] width 26 height 13
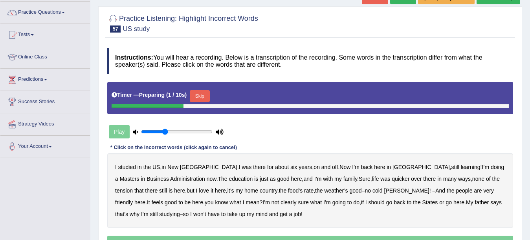
scroll to position [54, 0]
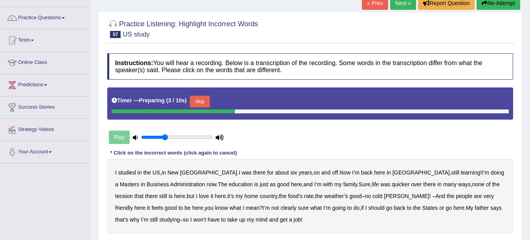
click at [198, 104] on button "Skip" at bounding box center [200, 102] width 20 height 12
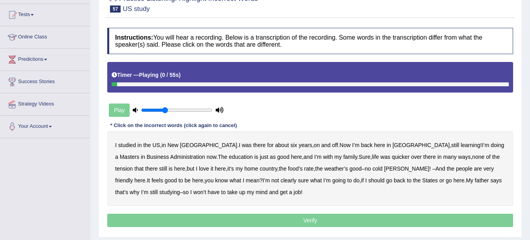
scroll to position [93, 0]
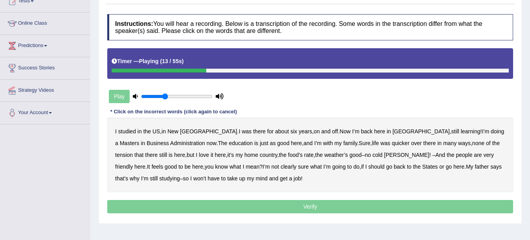
click at [461, 133] on b "learning" at bounding box center [471, 131] width 20 height 6
click at [392, 147] on b "quicker" at bounding box center [401, 143] width 18 height 6
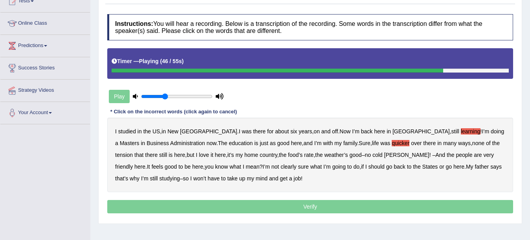
click at [280, 168] on b "clearly" at bounding box center [288, 167] width 16 height 6
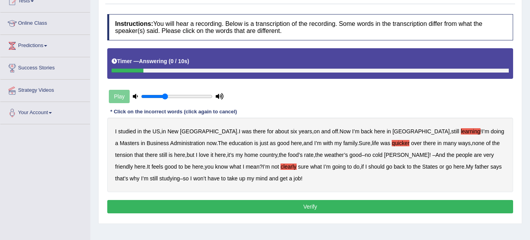
click at [216, 202] on button "Verify" at bounding box center [310, 206] width 406 height 13
